Goal: Transaction & Acquisition: Purchase product/service

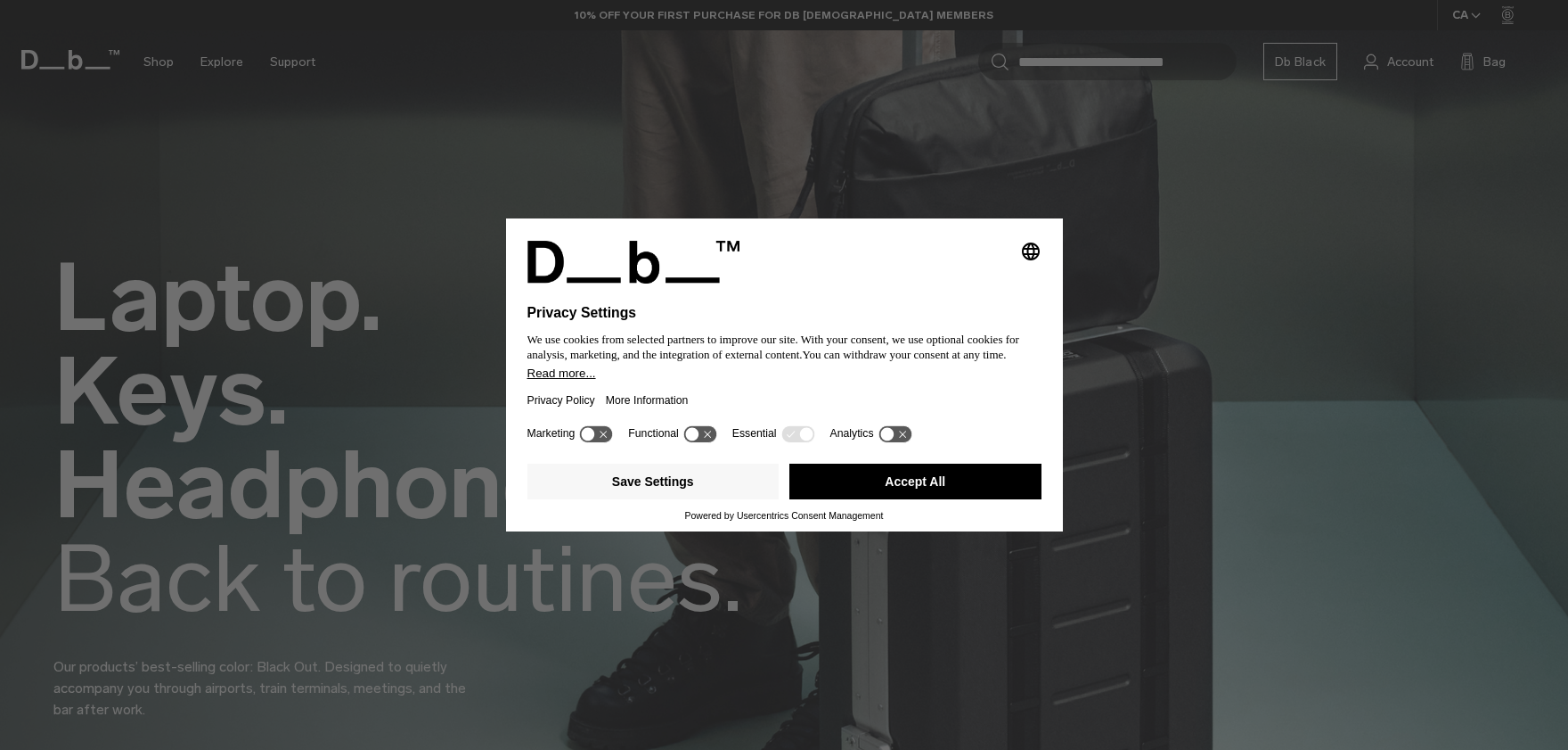
click at [849, 484] on button "Accept All" at bounding box center [916, 481] width 252 height 36
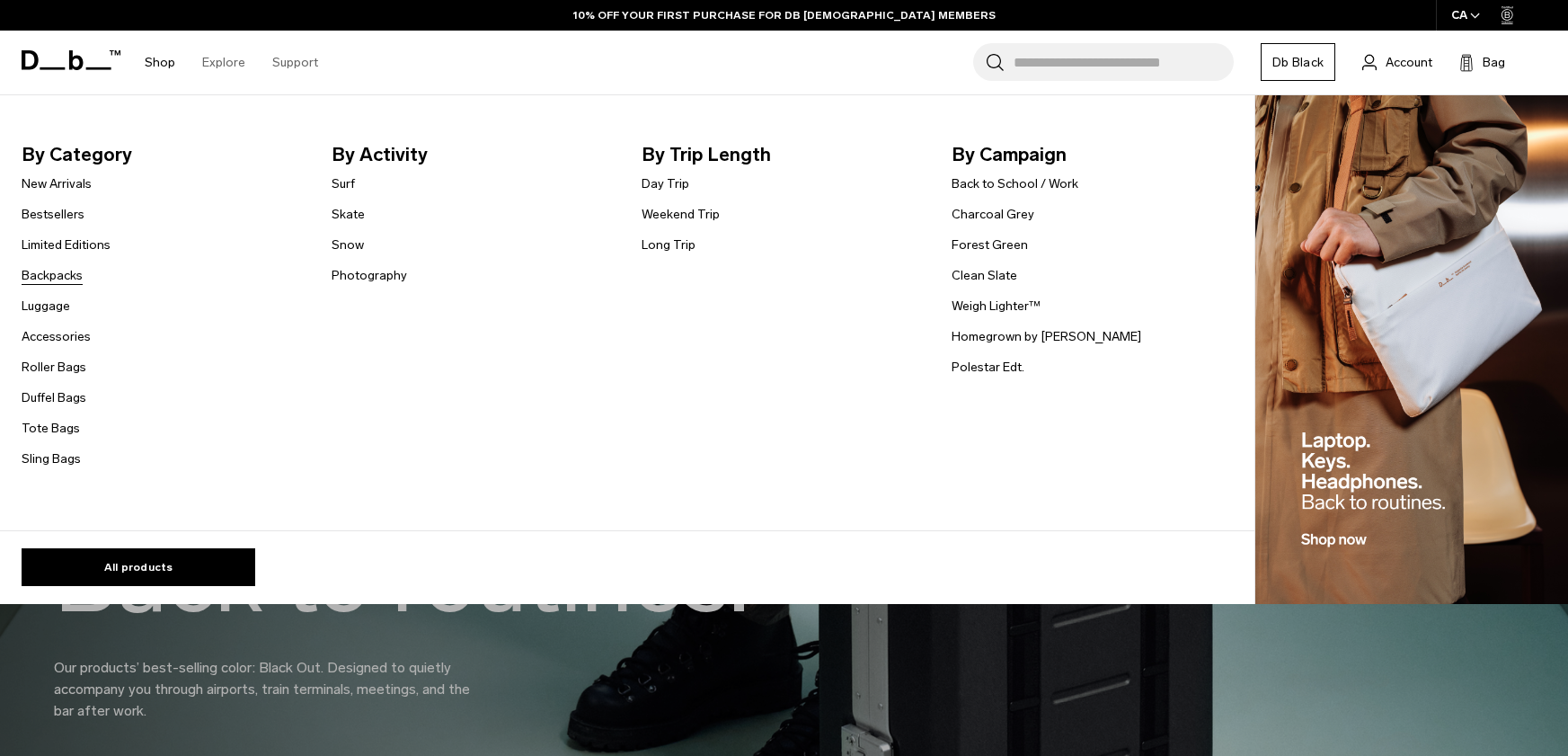
click at [48, 279] on link "Backpacks" at bounding box center [53, 276] width 61 height 19
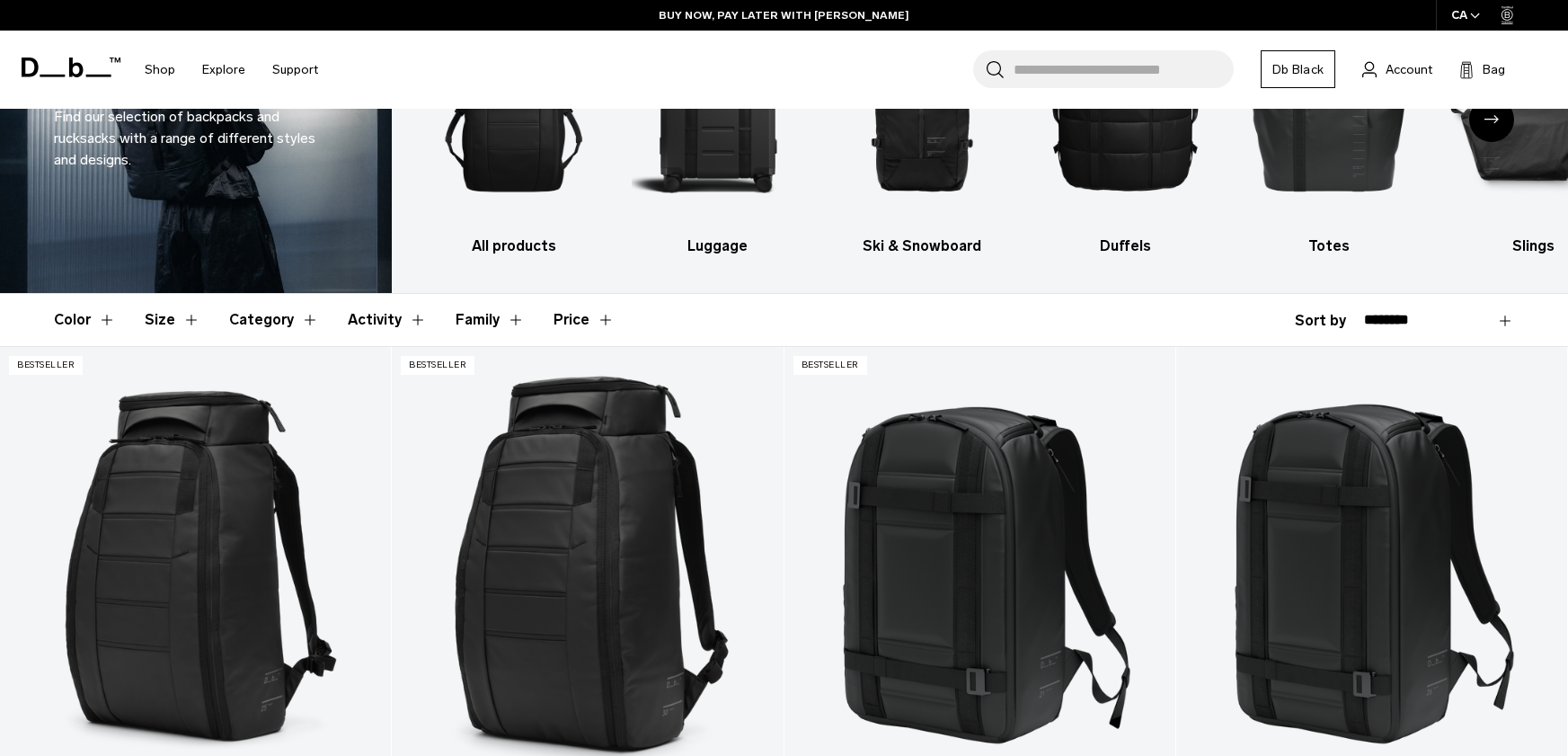
scroll to position [145, 0]
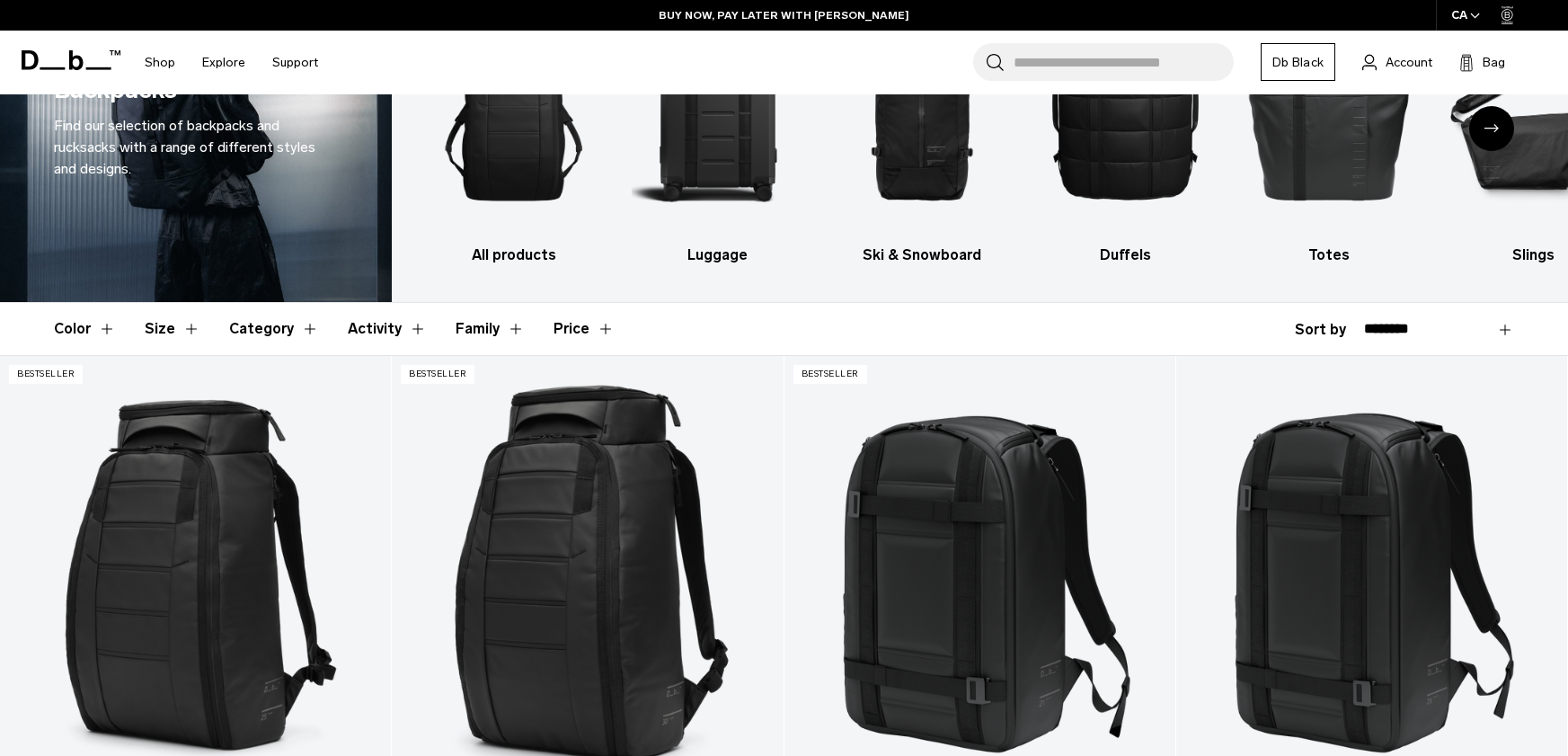
click at [173, 336] on button "Size" at bounding box center [172, 328] width 56 height 52
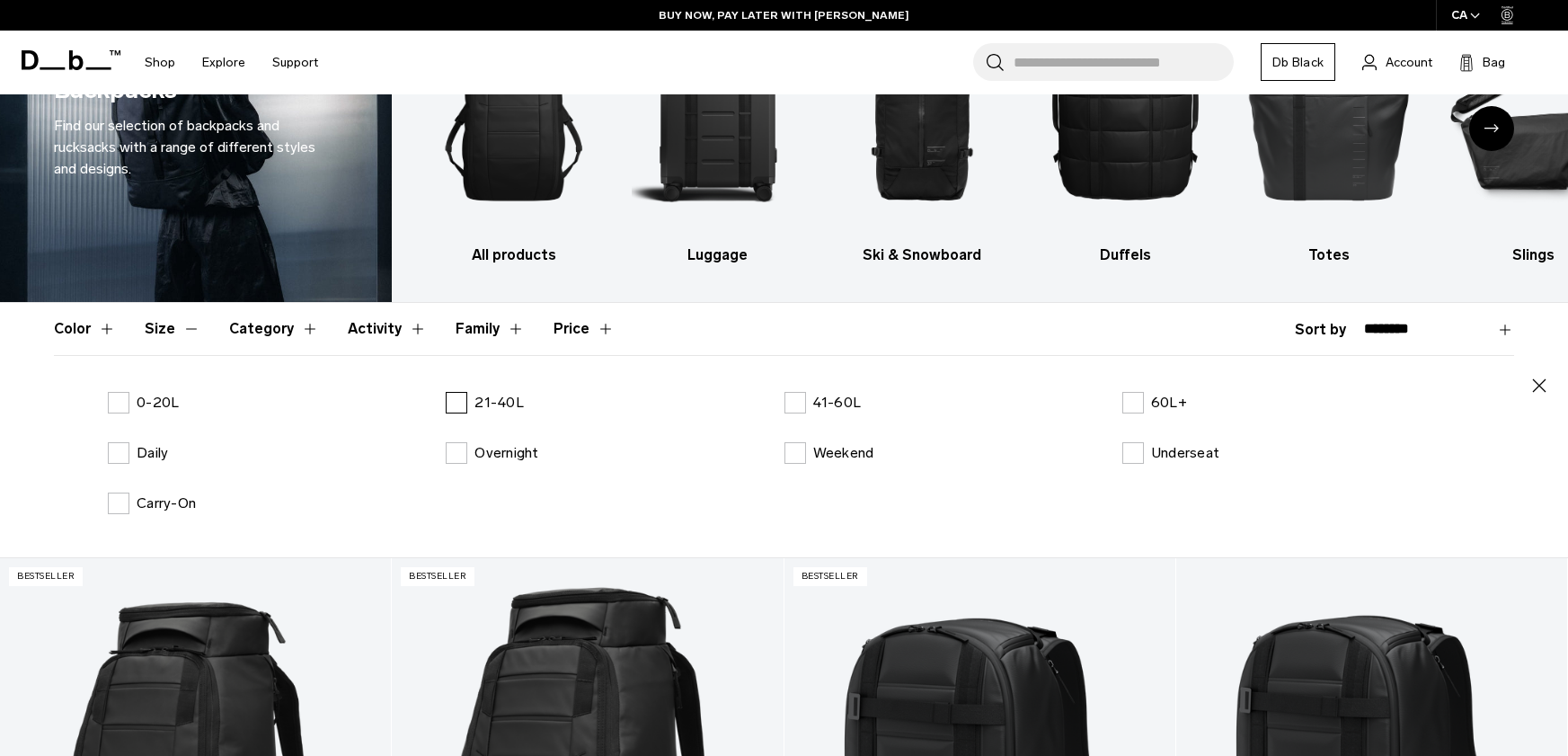
click at [450, 394] on label "21-40L" at bounding box center [485, 402] width 78 height 22
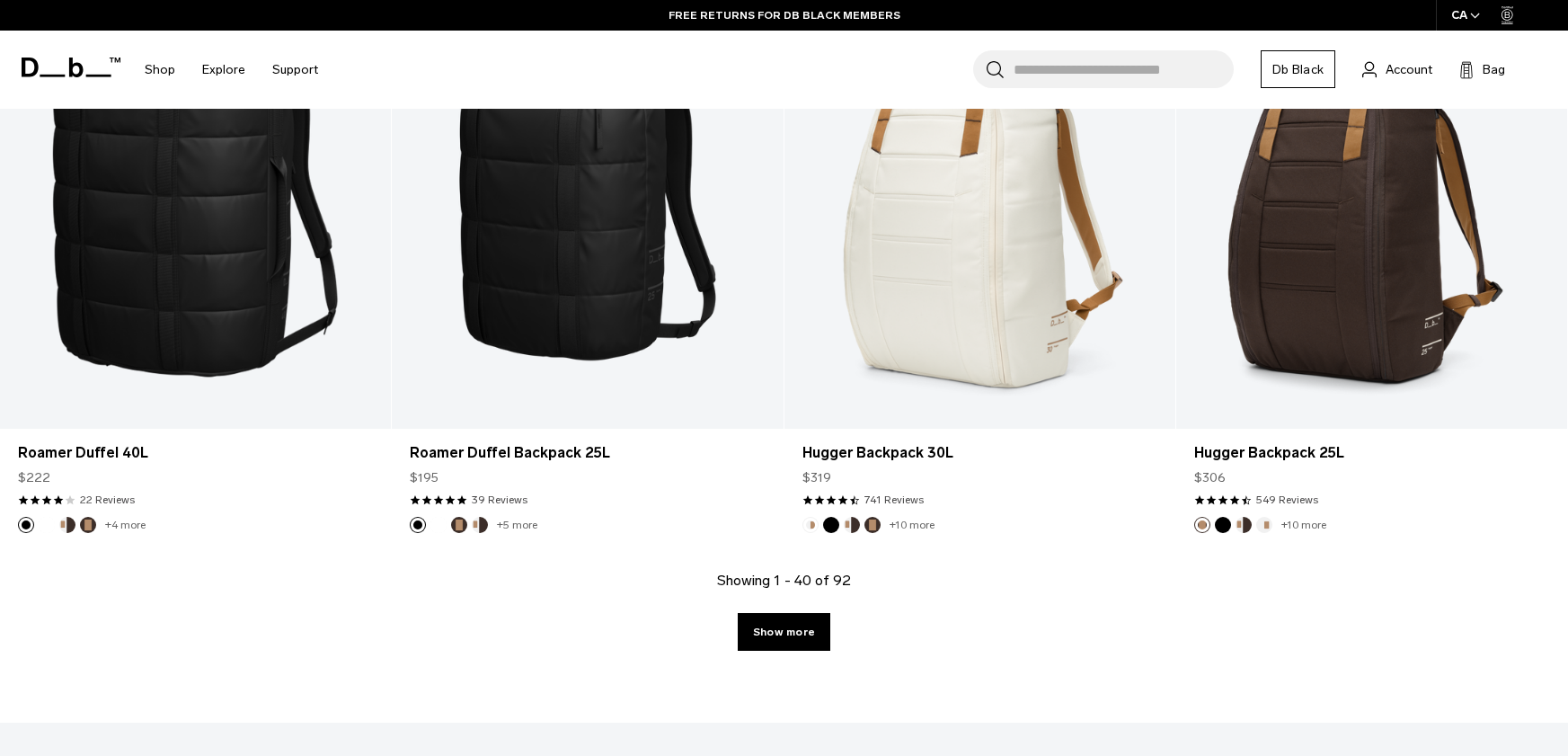
scroll to position [5954, 0]
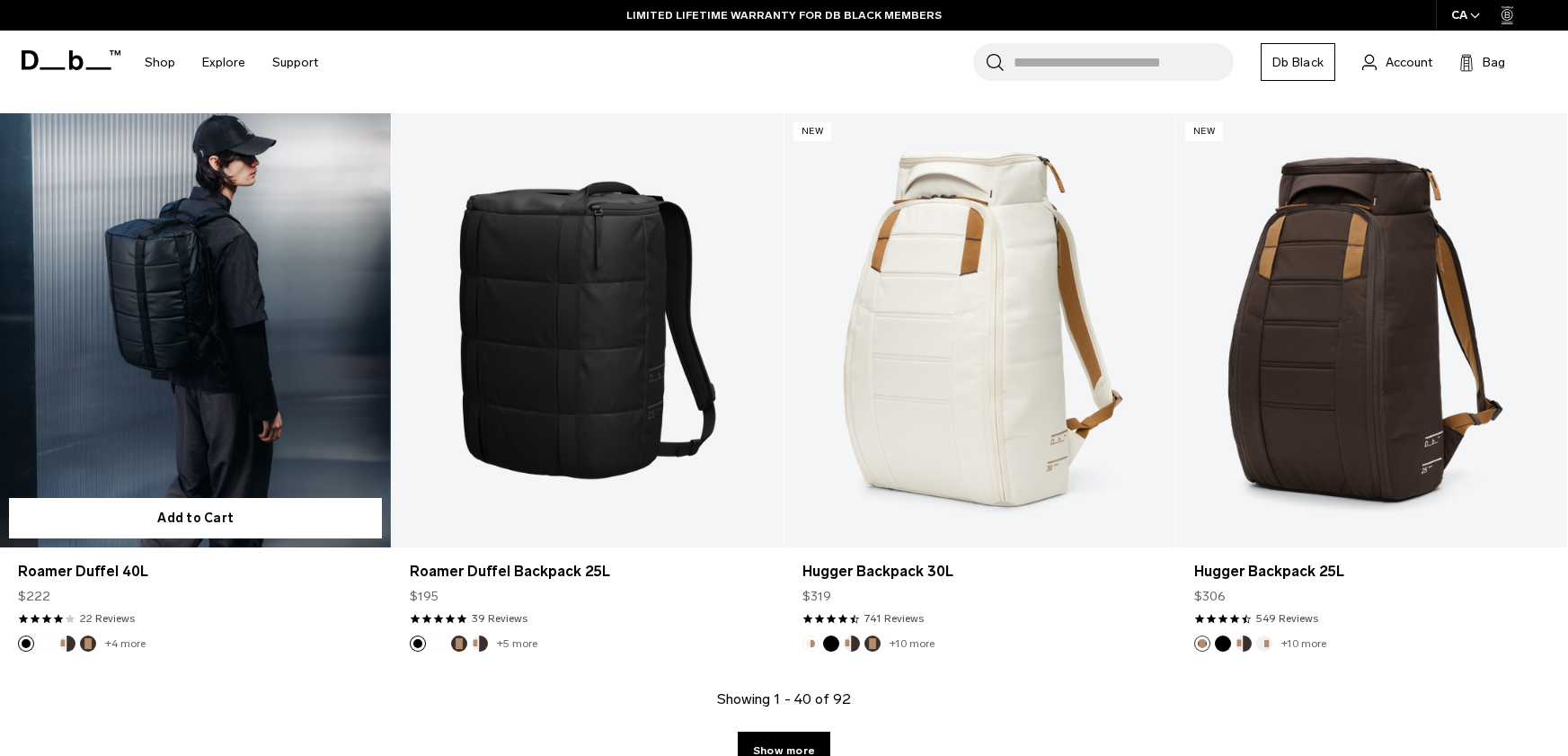
click at [247, 339] on link "Roamer Duffel 40L" at bounding box center [195, 330] width 391 height 434
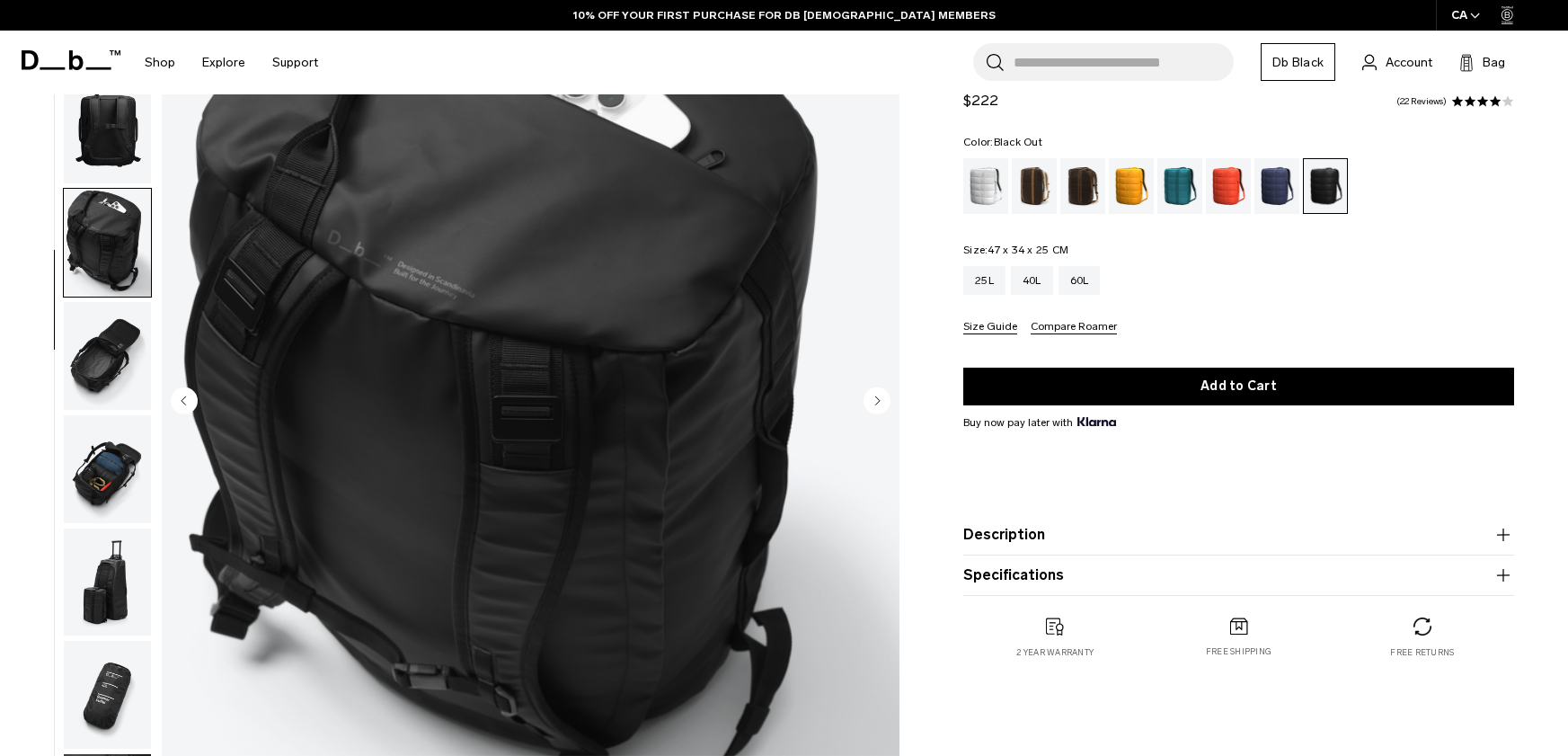
click at [104, 371] on img "button" at bounding box center [107, 355] width 87 height 108
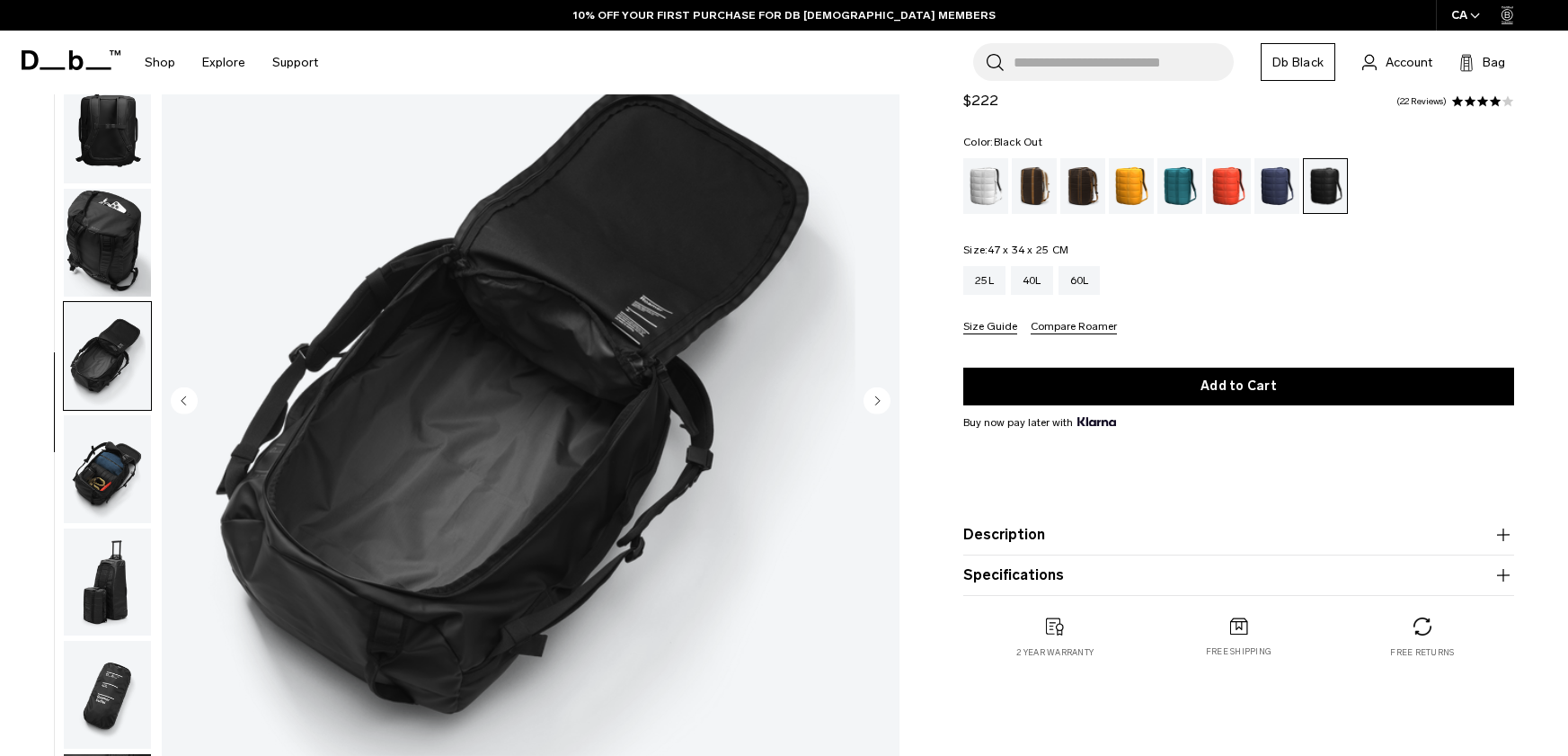
click at [106, 455] on img "button" at bounding box center [107, 469] width 87 height 108
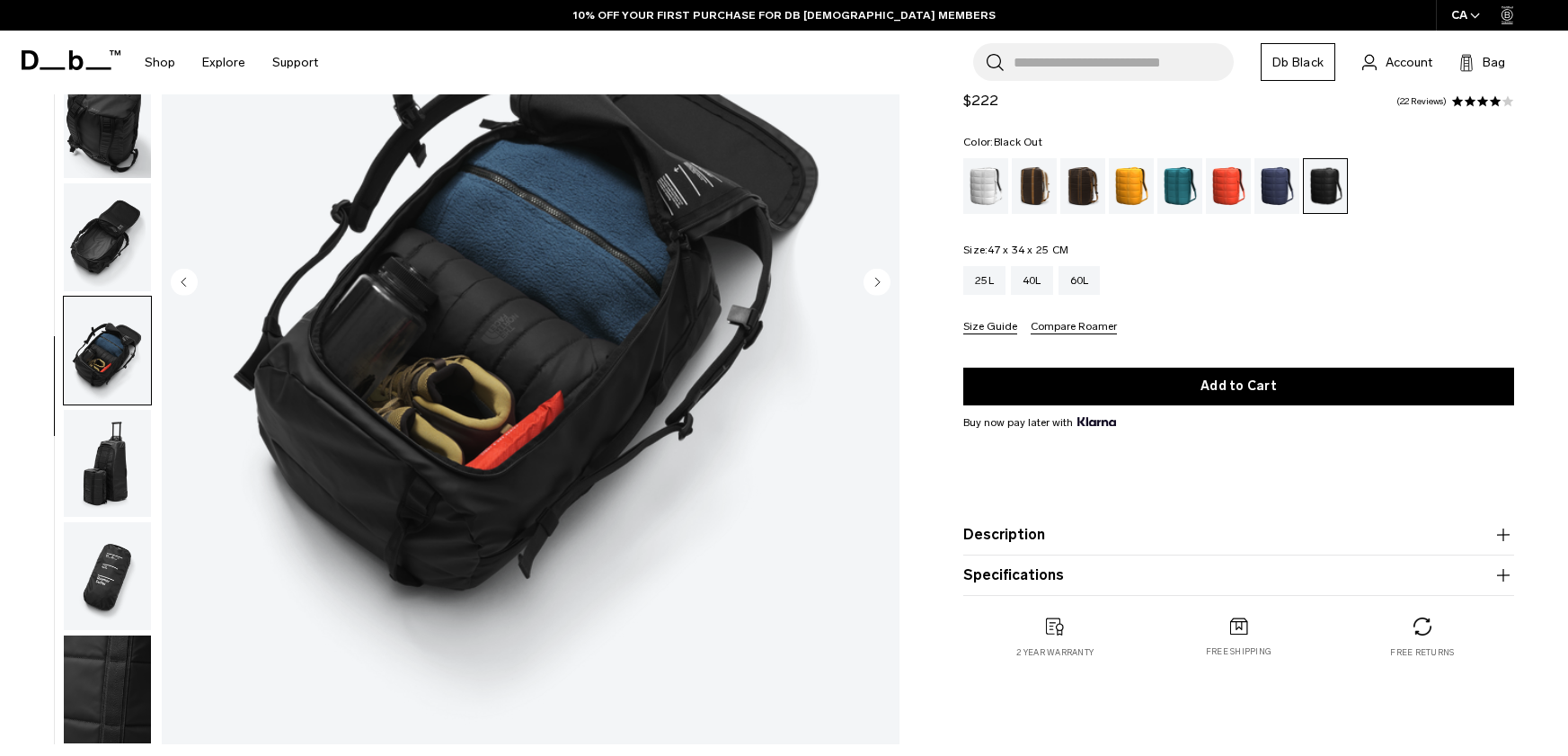
scroll to position [300, 0]
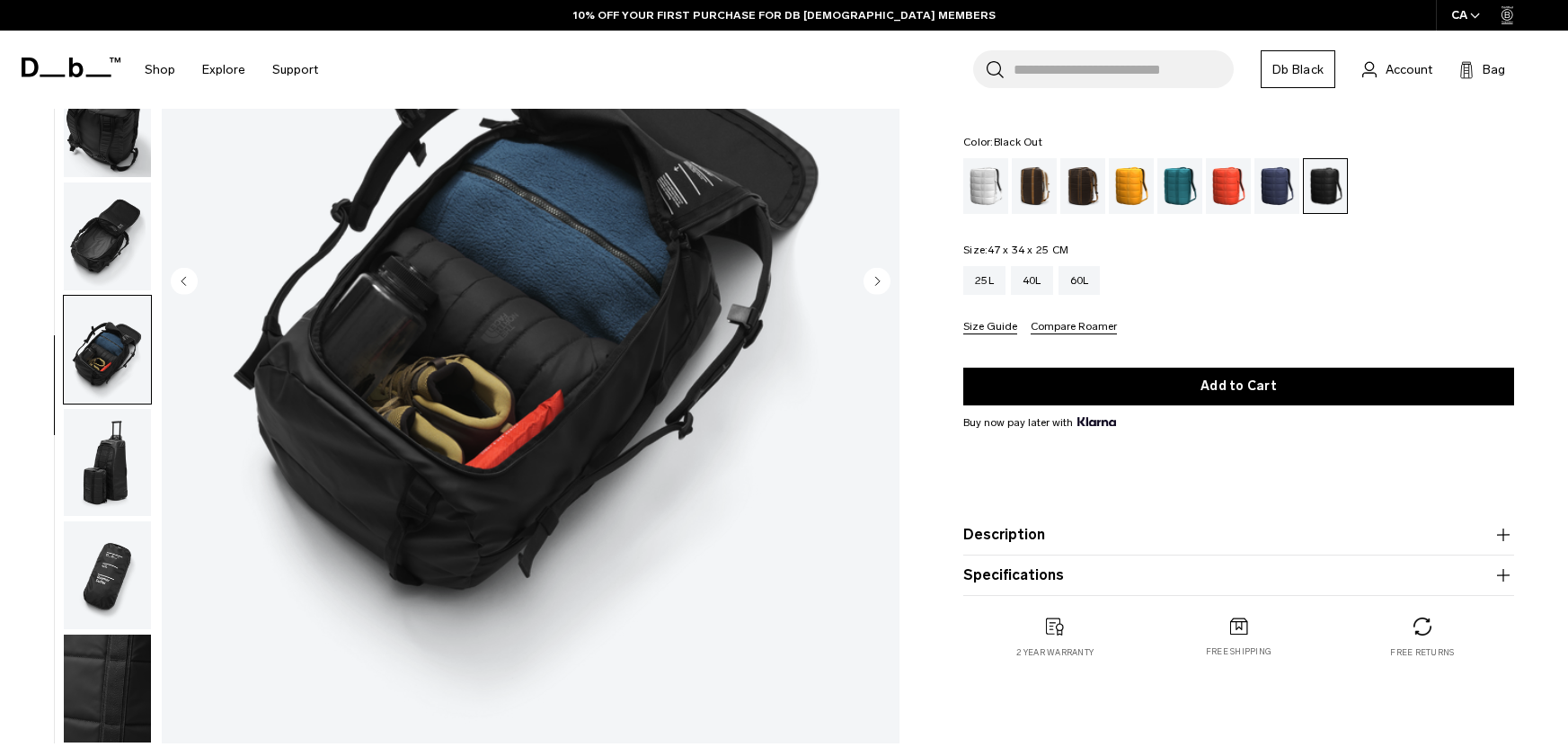
click at [105, 439] on img "button" at bounding box center [107, 462] width 87 height 108
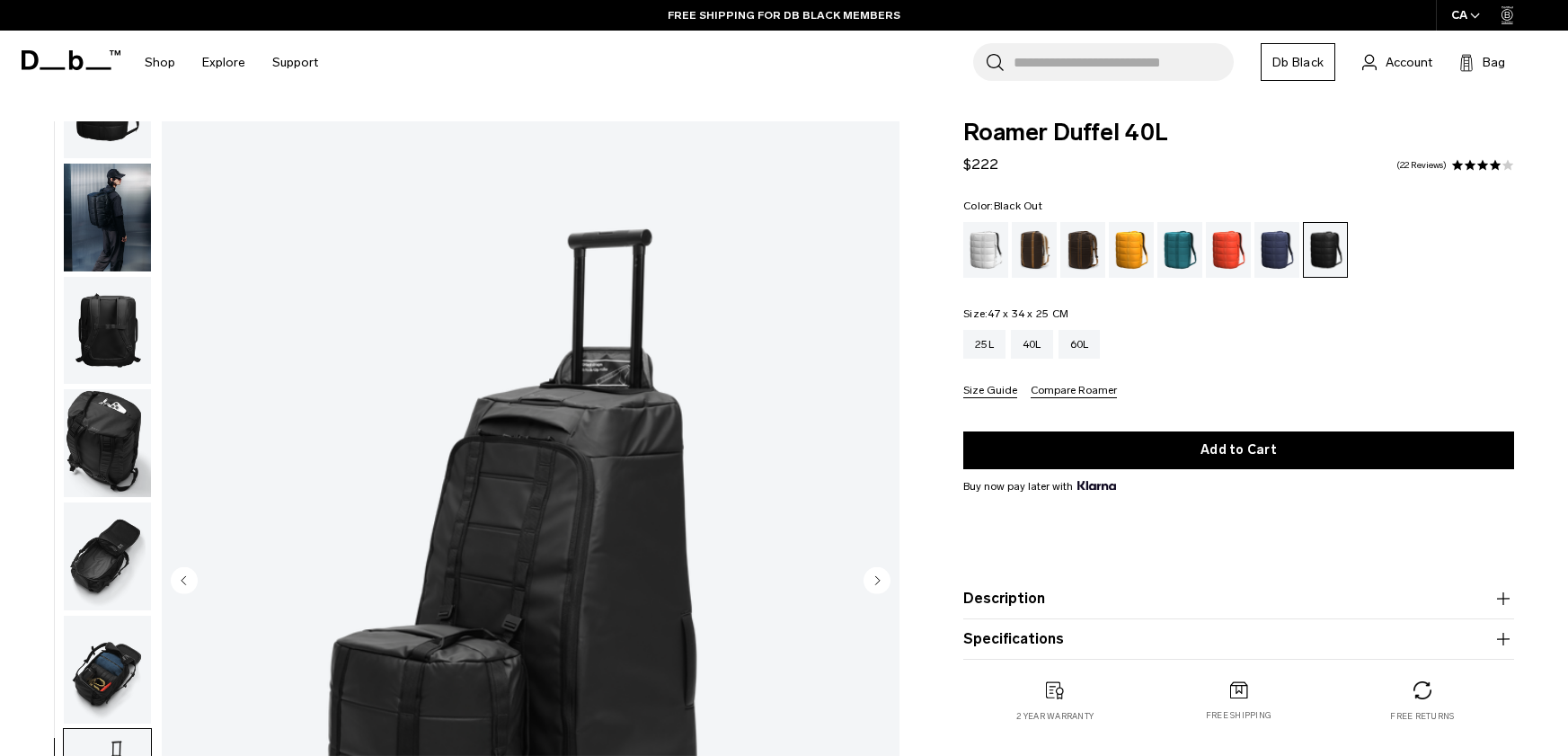
scroll to position [93, 0]
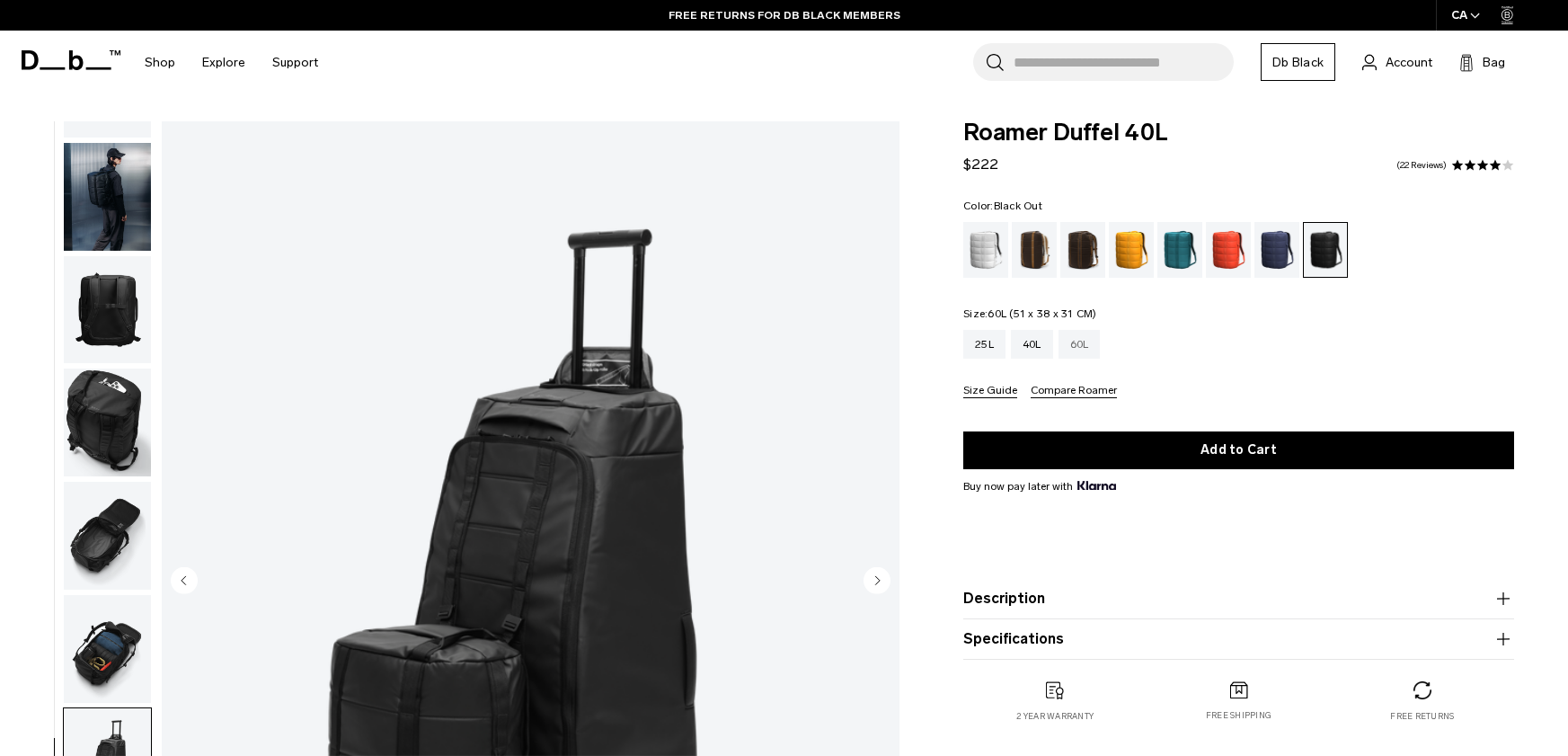
click at [1100, 348] on div "60L" at bounding box center [1080, 345] width 42 height 29
